Goal: Task Accomplishment & Management: Manage account settings

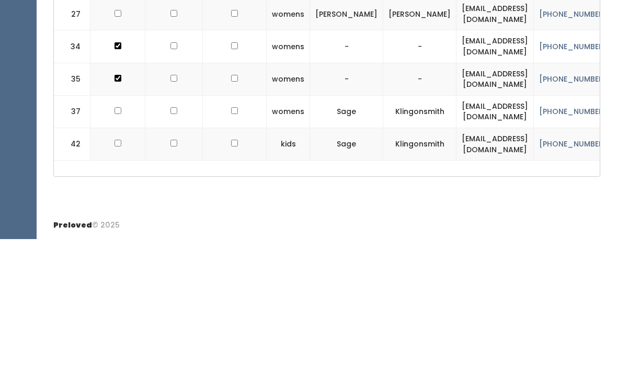
type input "S"
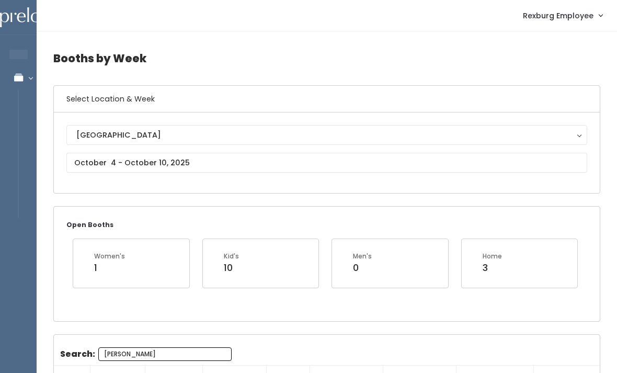
type input "Kylie"
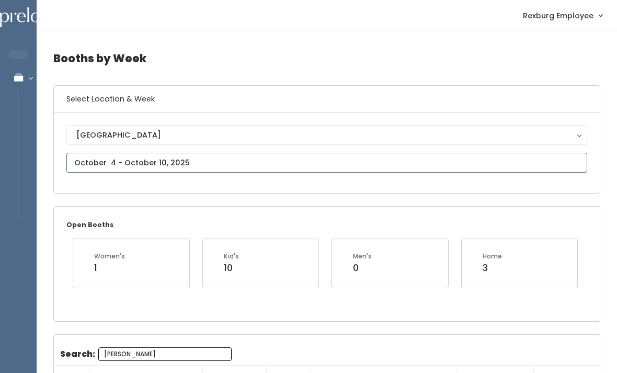
click at [134, 169] on body "EMPLOYEES Manage Bookings Booths by Week All Bookings Bookings with Booths Boot…" at bounding box center [308, 260] width 617 height 521
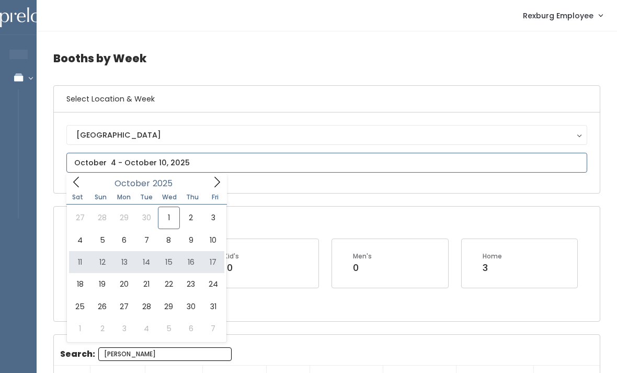
type input "October 11 to October 17"
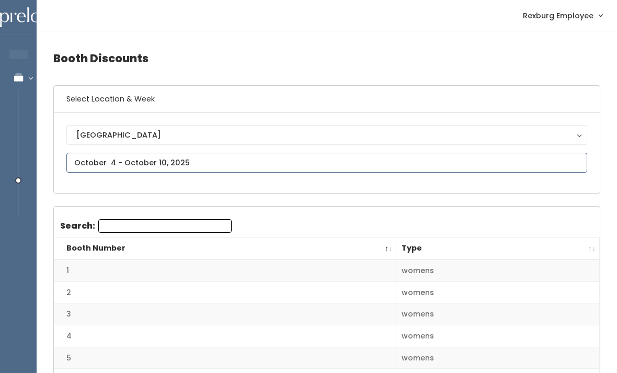
click at [284, 170] on input "text" at bounding box center [326, 163] width 521 height 20
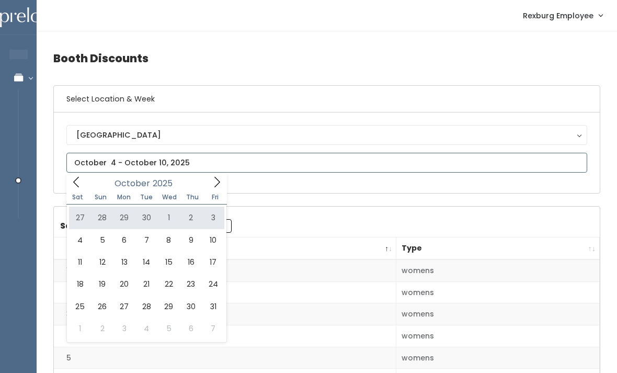
type input "[DATE] to [DATE]"
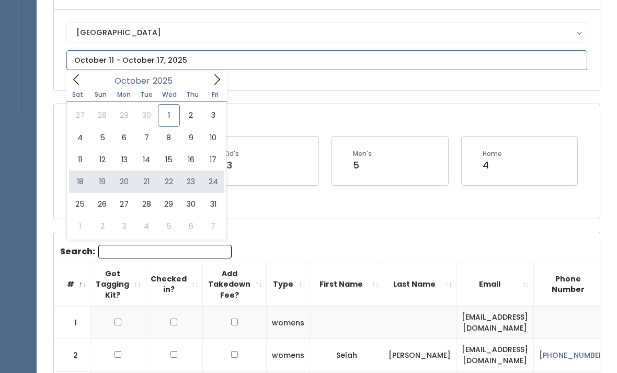
type input "October 18 to October 24"
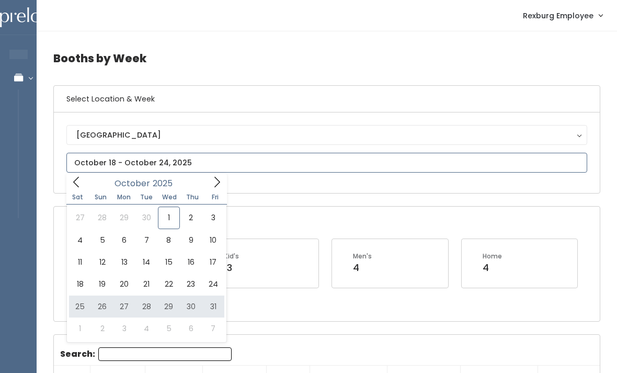
type input "October 25 to October 31"
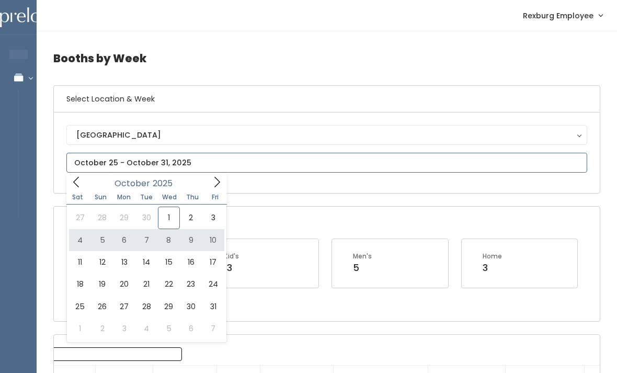
type input "October 4 to October 10"
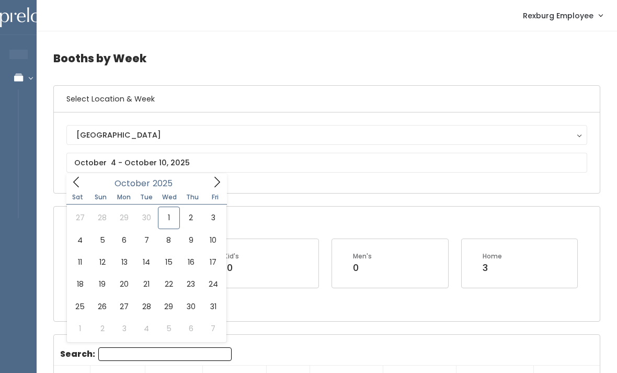
click at [300, 210] on div "Open Booths Women's 1 Kid's 10 Men's 0 Home 3" at bounding box center [327, 264] width 546 height 114
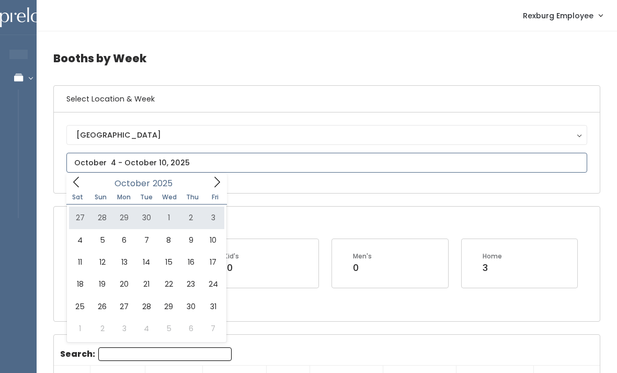
type input "[DATE] to [DATE]"
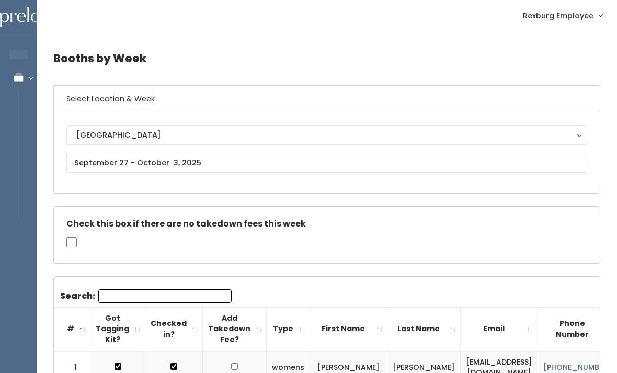
click at [165, 296] on input "Search:" at bounding box center [164, 296] width 133 height 14
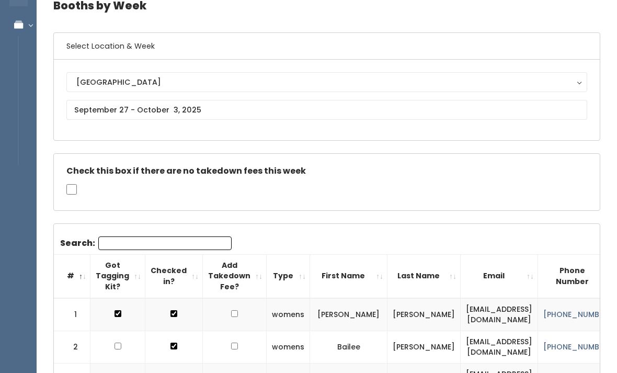
scroll to position [52, 0]
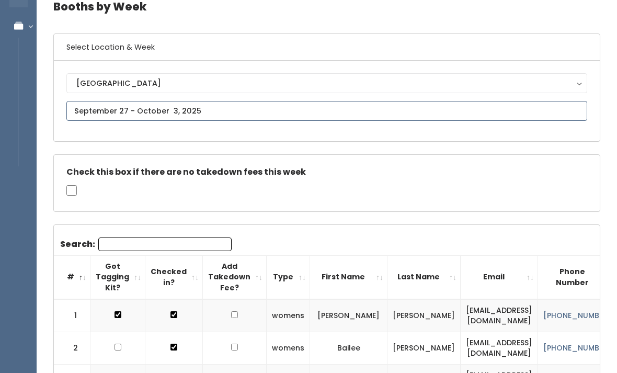
click at [211, 106] on input "text" at bounding box center [326, 111] width 521 height 20
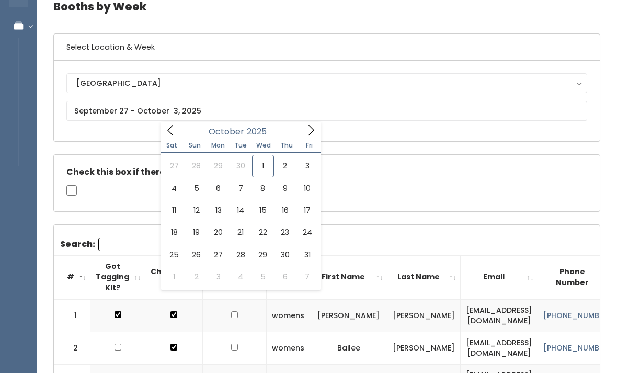
click at [385, 191] on div "Check this box if there are no takedown fees this week" at bounding box center [327, 183] width 546 height 57
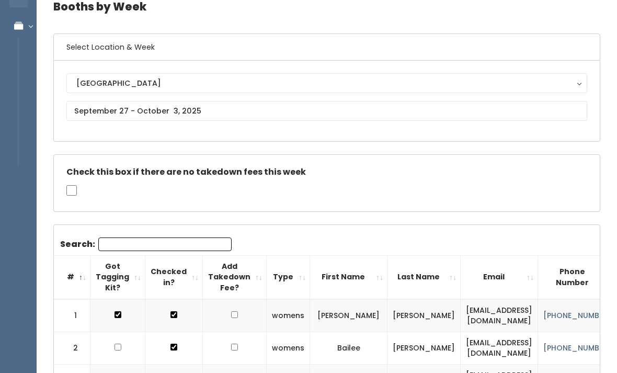
scroll to position [0, 0]
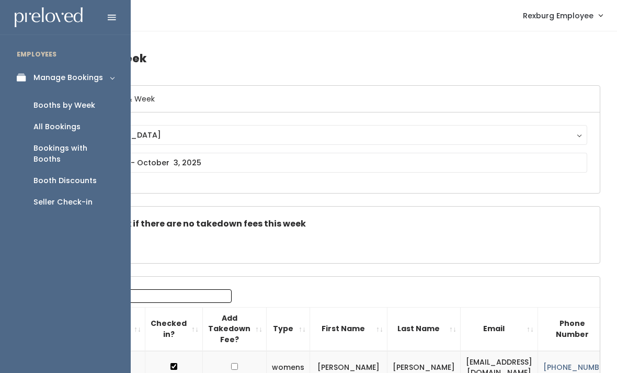
click at [65, 175] on div "Booth Discounts" at bounding box center [64, 180] width 63 height 11
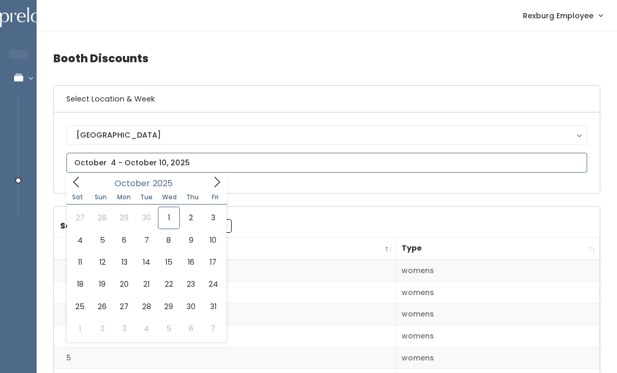
type input "[DATE] to [DATE]"
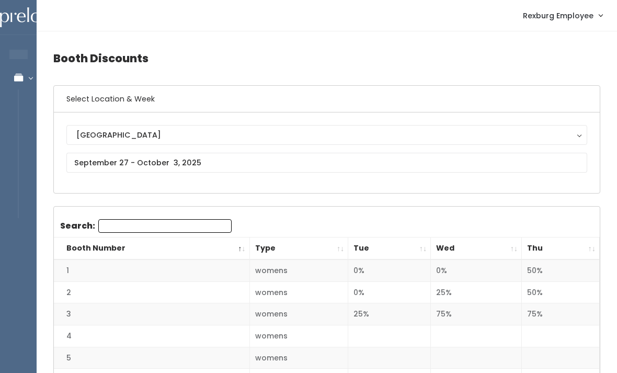
click at [588, 254] on th "Thu" at bounding box center [561, 249] width 78 height 22
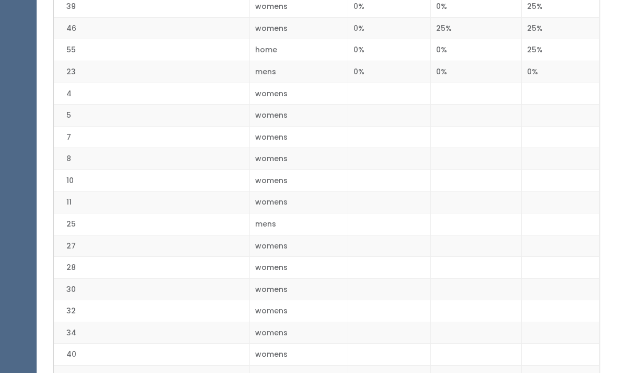
scroll to position [950, 0]
